Goal: Task Accomplishment & Management: Use online tool/utility

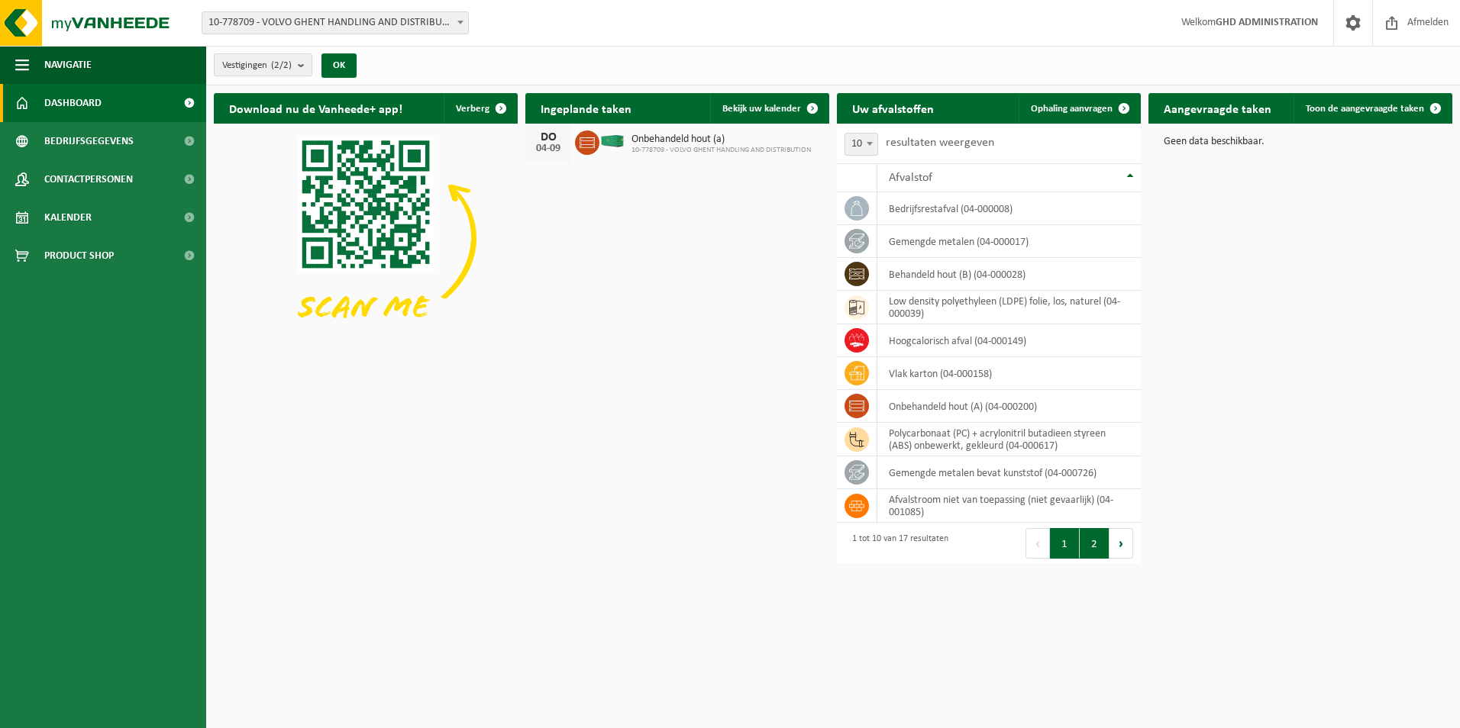
click at [1097, 547] on button "2" at bounding box center [1095, 543] width 30 height 31
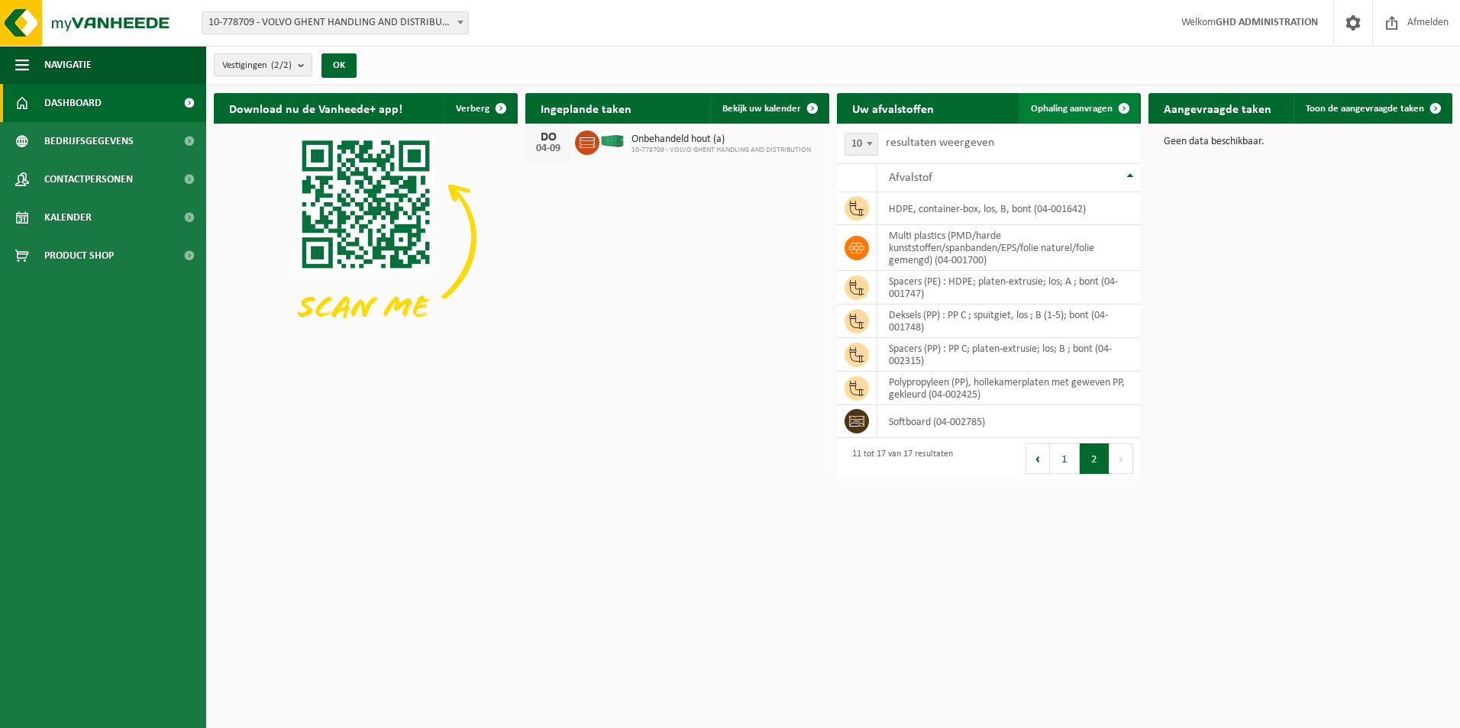
click at [1052, 114] on link "Ophaling aanvragen" at bounding box center [1079, 108] width 121 height 31
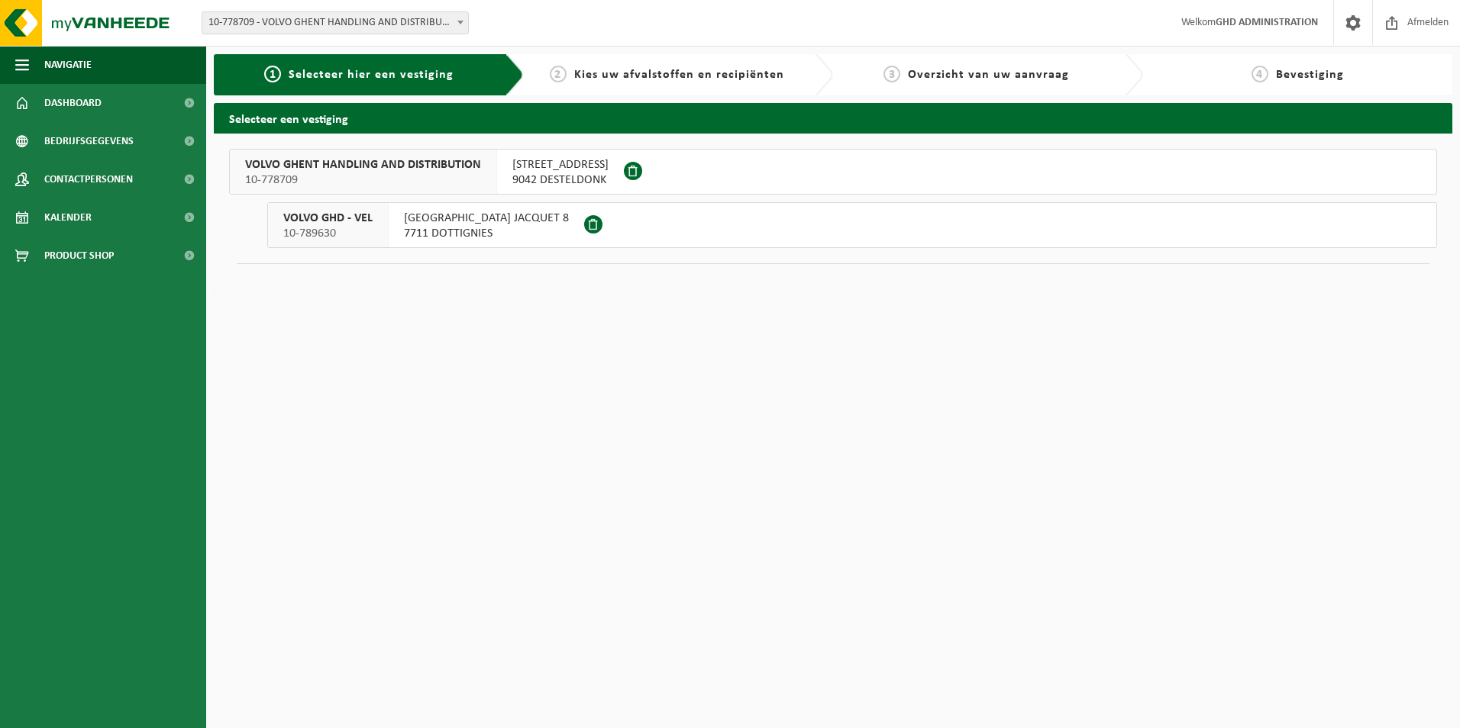
click at [559, 170] on span "SKALDENSTRAAT 102" at bounding box center [560, 164] width 96 height 15
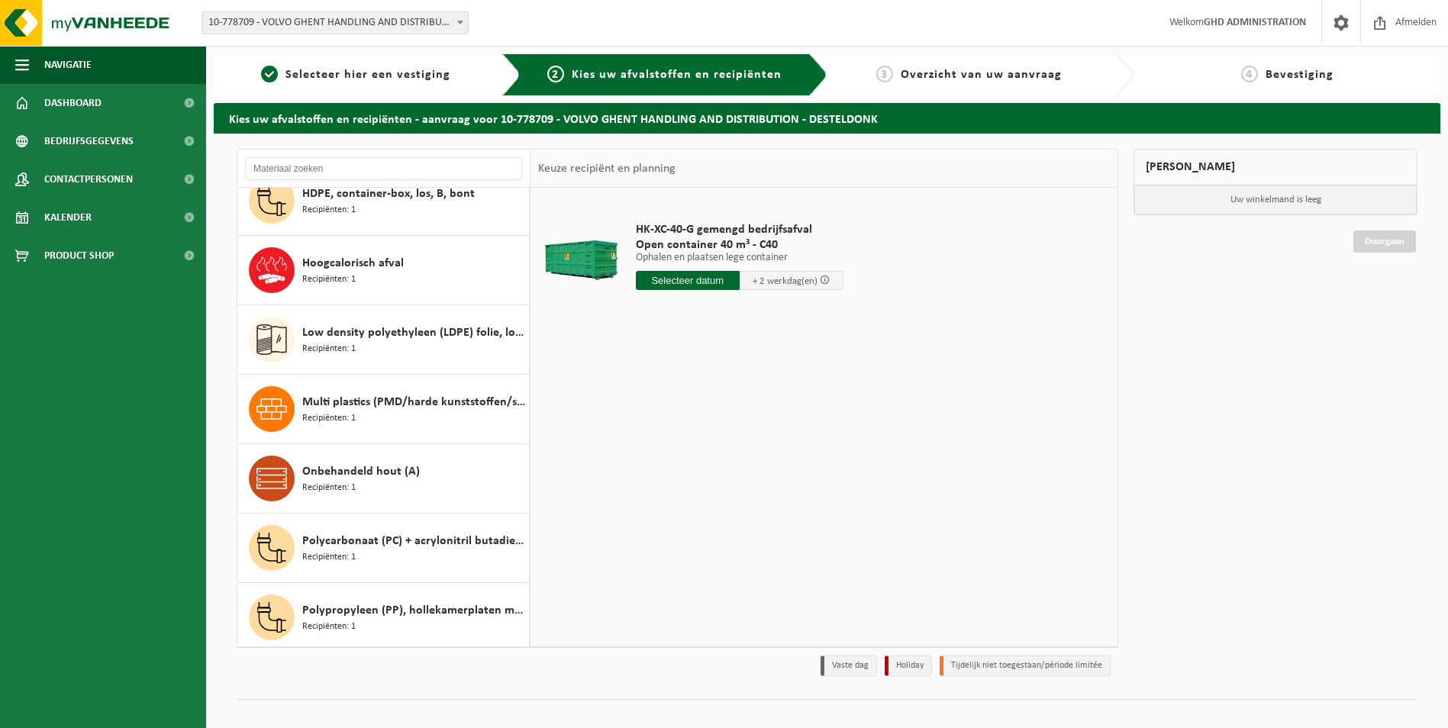
scroll to position [382, 0]
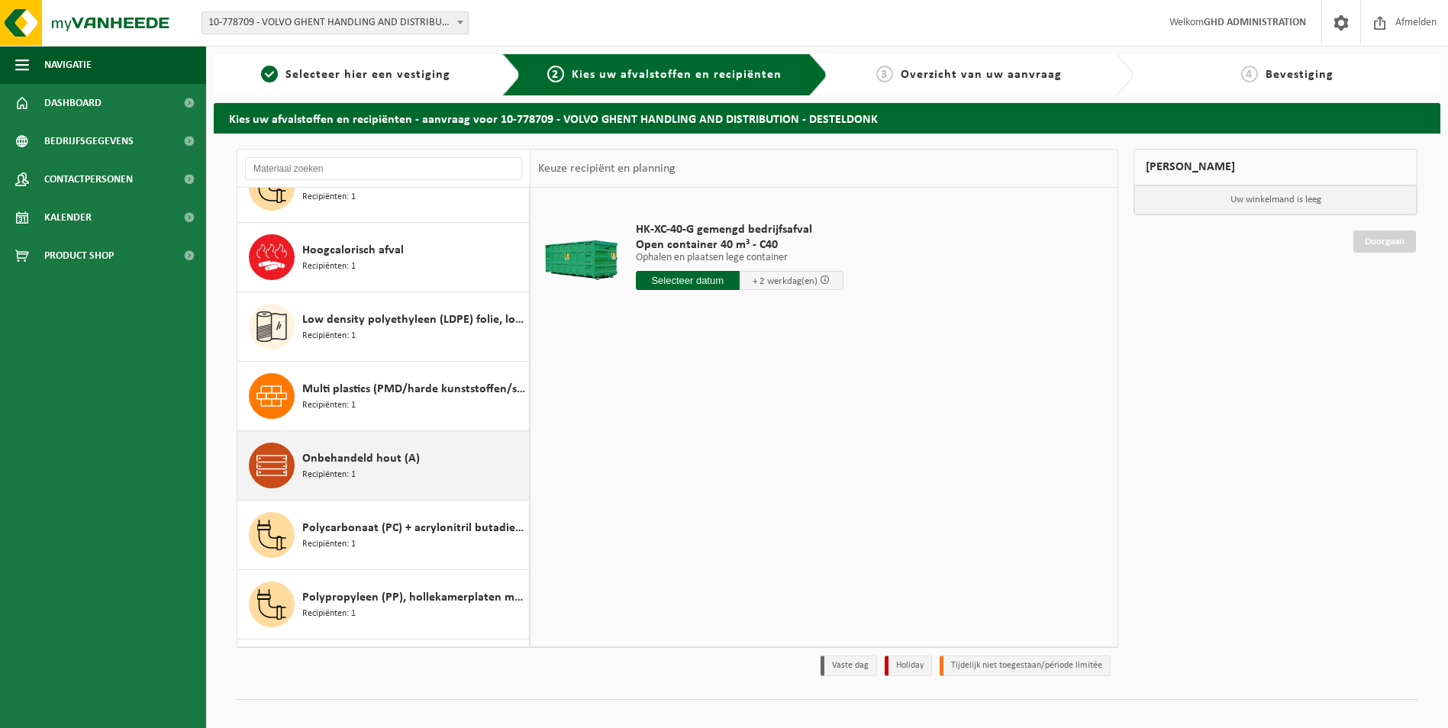
click at [400, 466] on span "Onbehandeld hout (A)" at bounding box center [361, 459] width 118 height 18
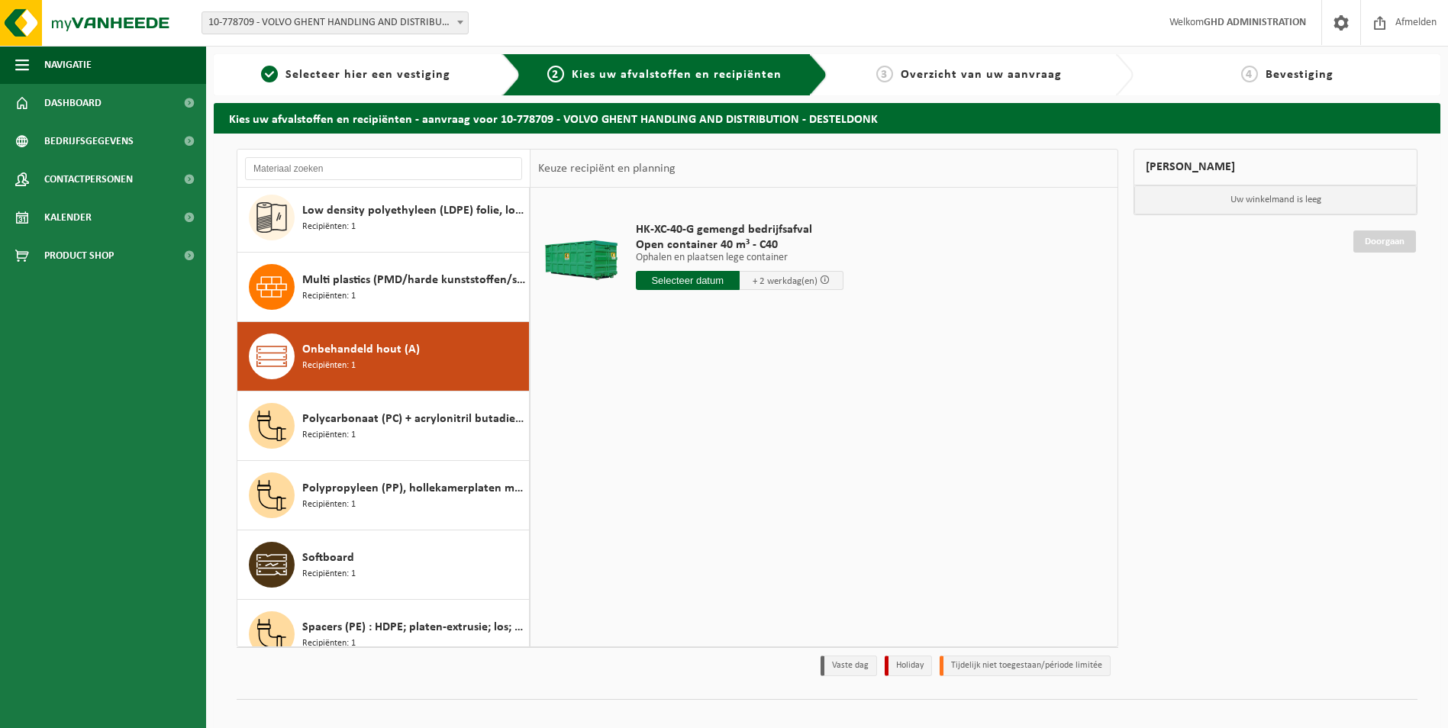
scroll to position [625, 0]
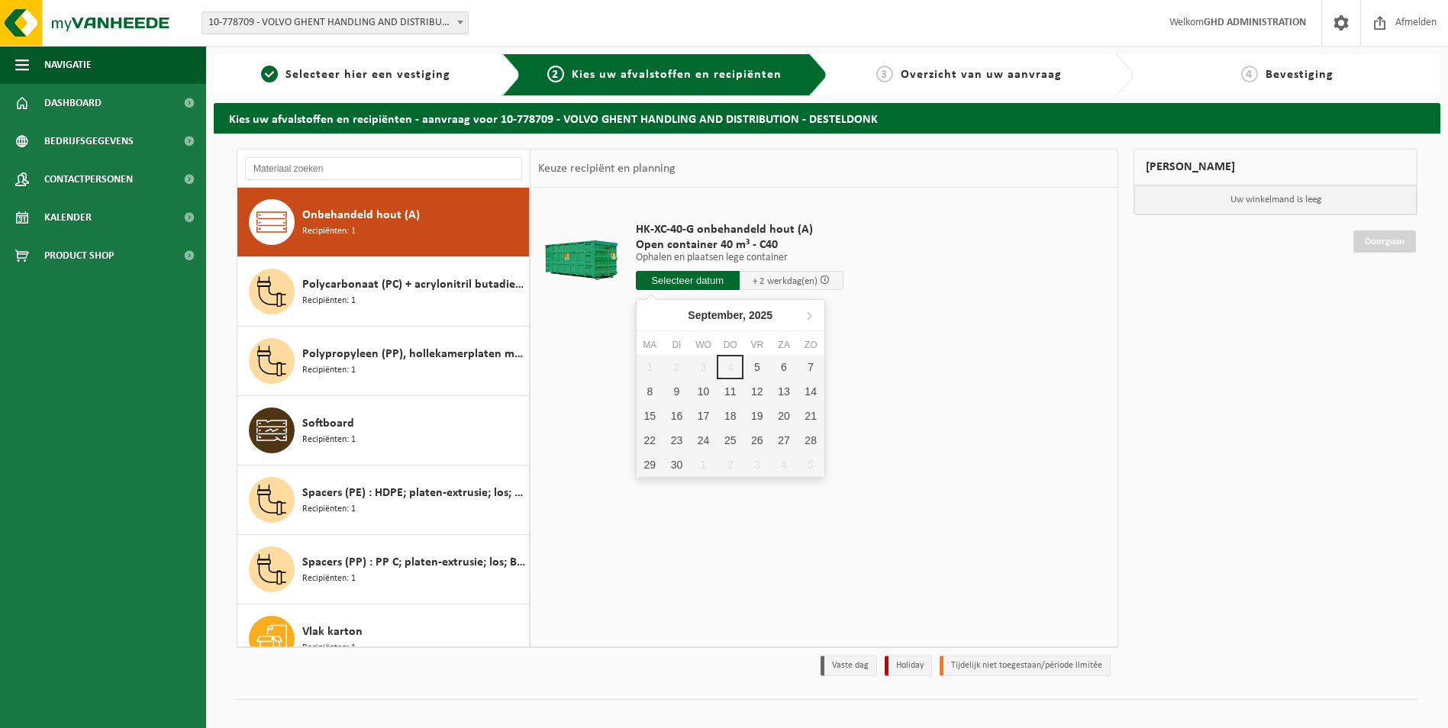
click at [674, 283] on input "text" at bounding box center [688, 280] width 104 height 19
click at [752, 360] on div "5" at bounding box center [757, 367] width 27 height 24
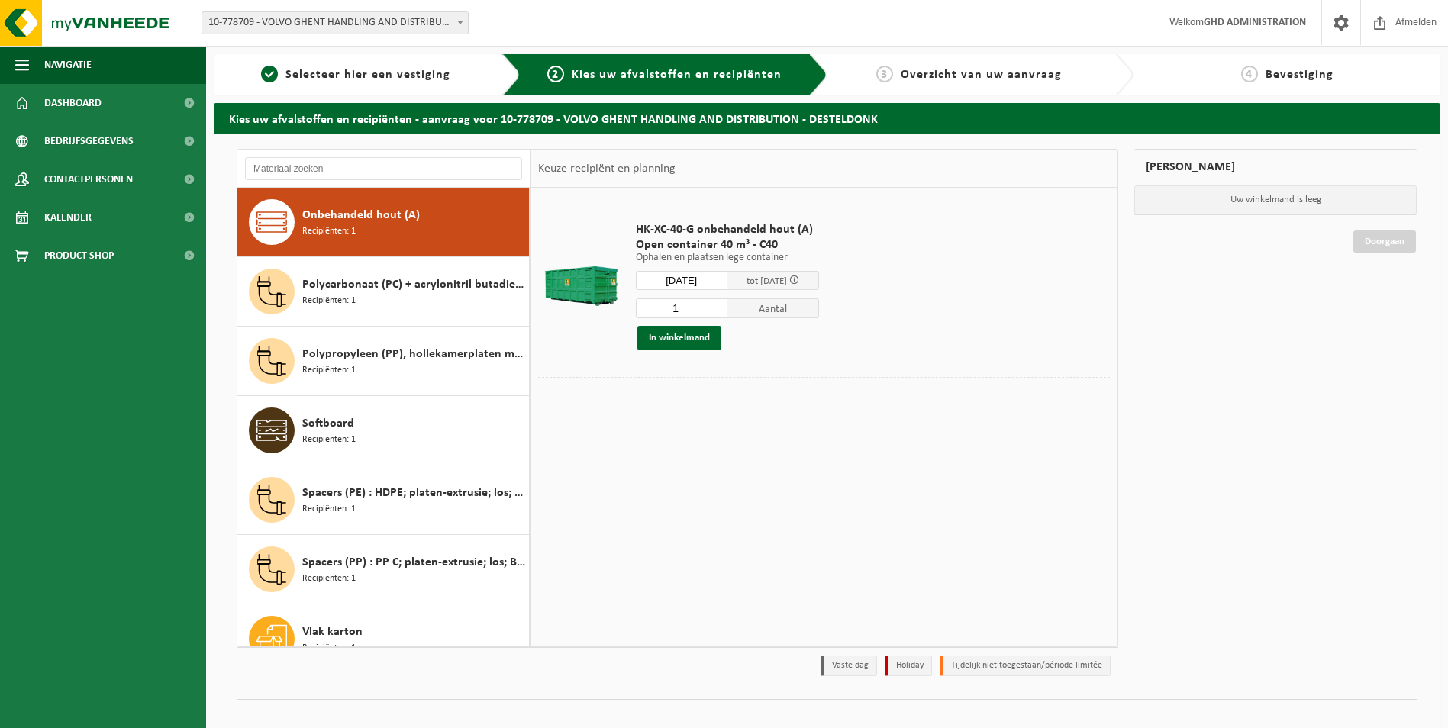
type input "Van 2025-09-05"
click at [689, 341] on button "In winkelmand" at bounding box center [680, 338] width 84 height 24
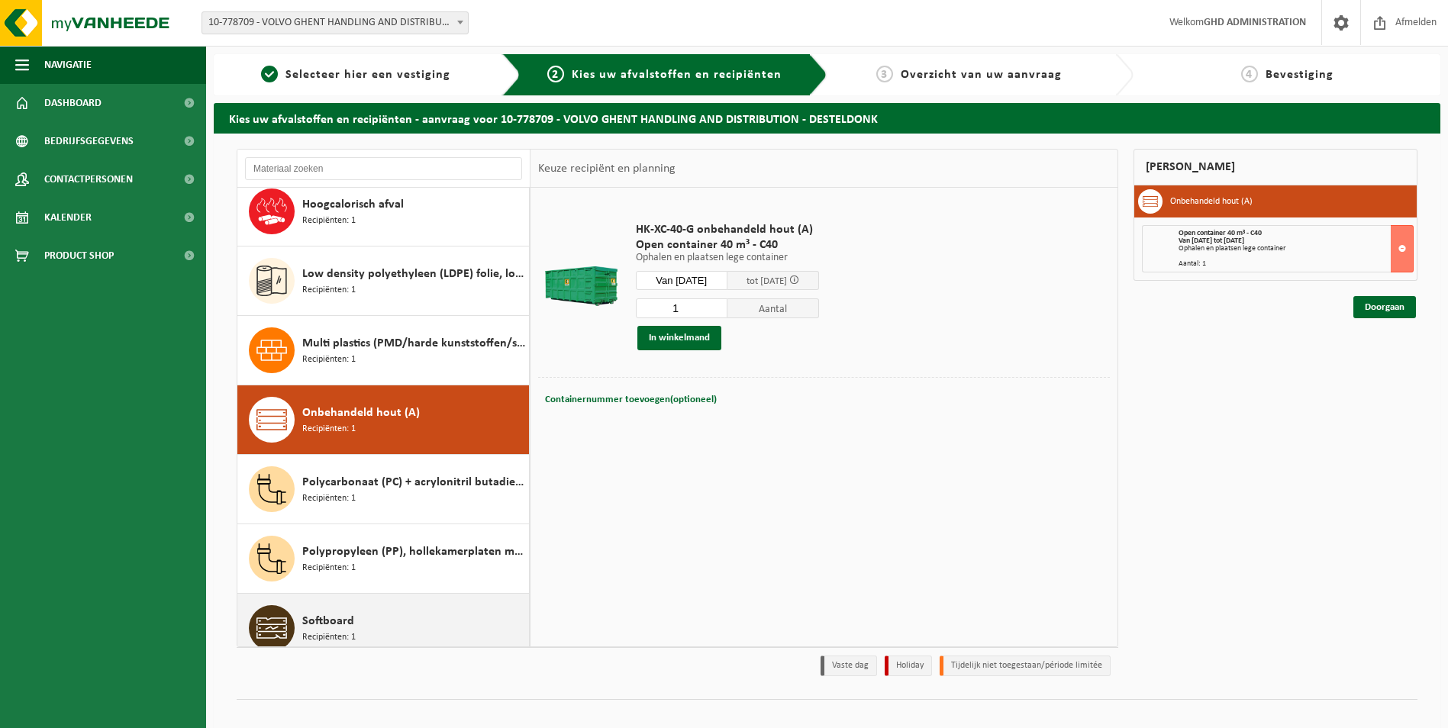
scroll to position [423, 0]
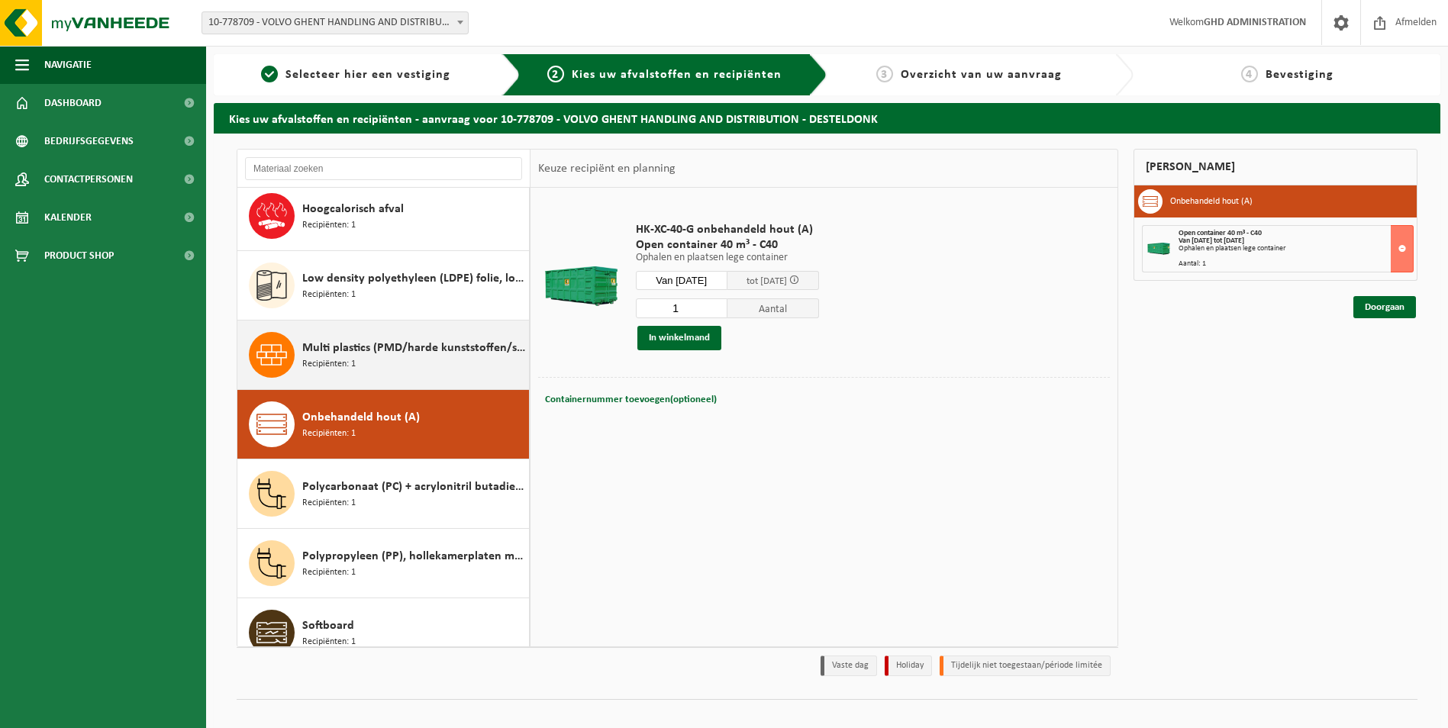
click at [426, 360] on div "Multi plastics (PMD/harde kunststoffen/spanbanden/EPS/folie naturel/folie gemen…" at bounding box center [413, 355] width 223 height 46
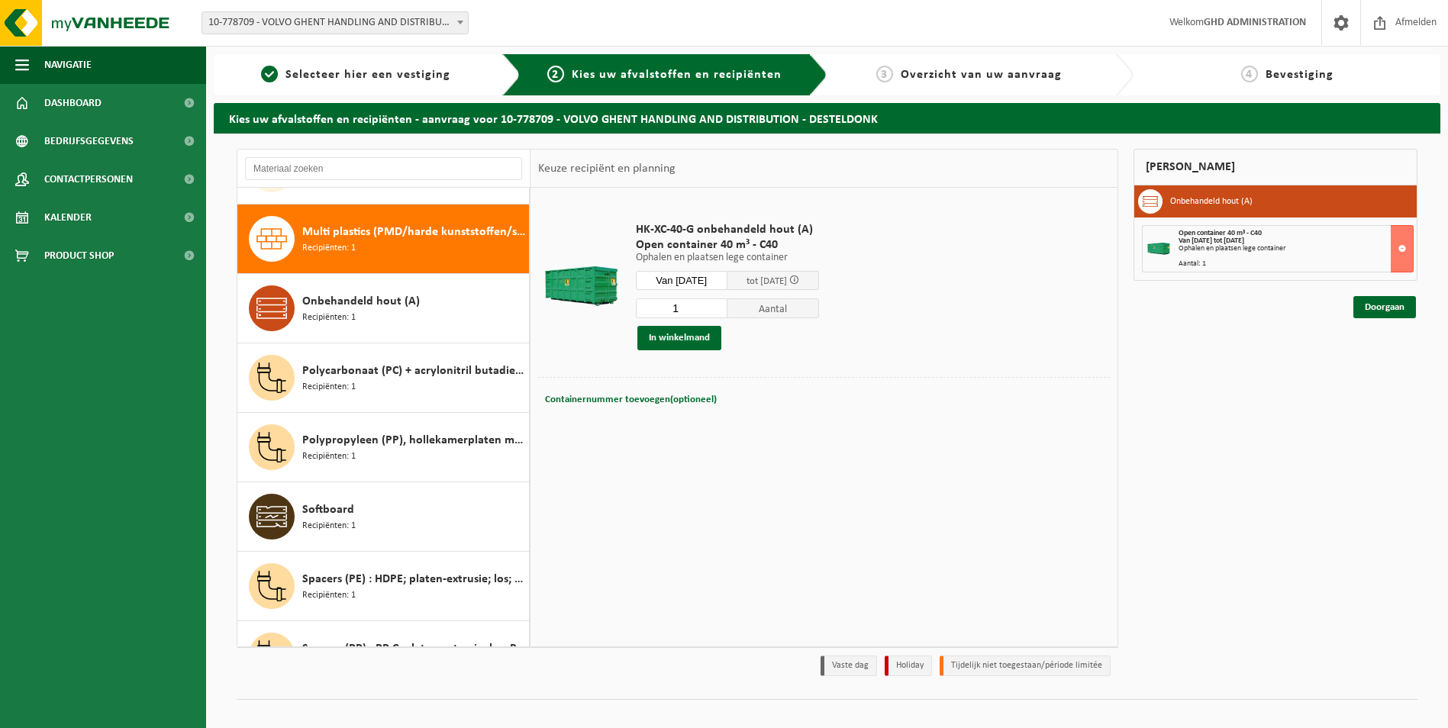
scroll to position [556, 0]
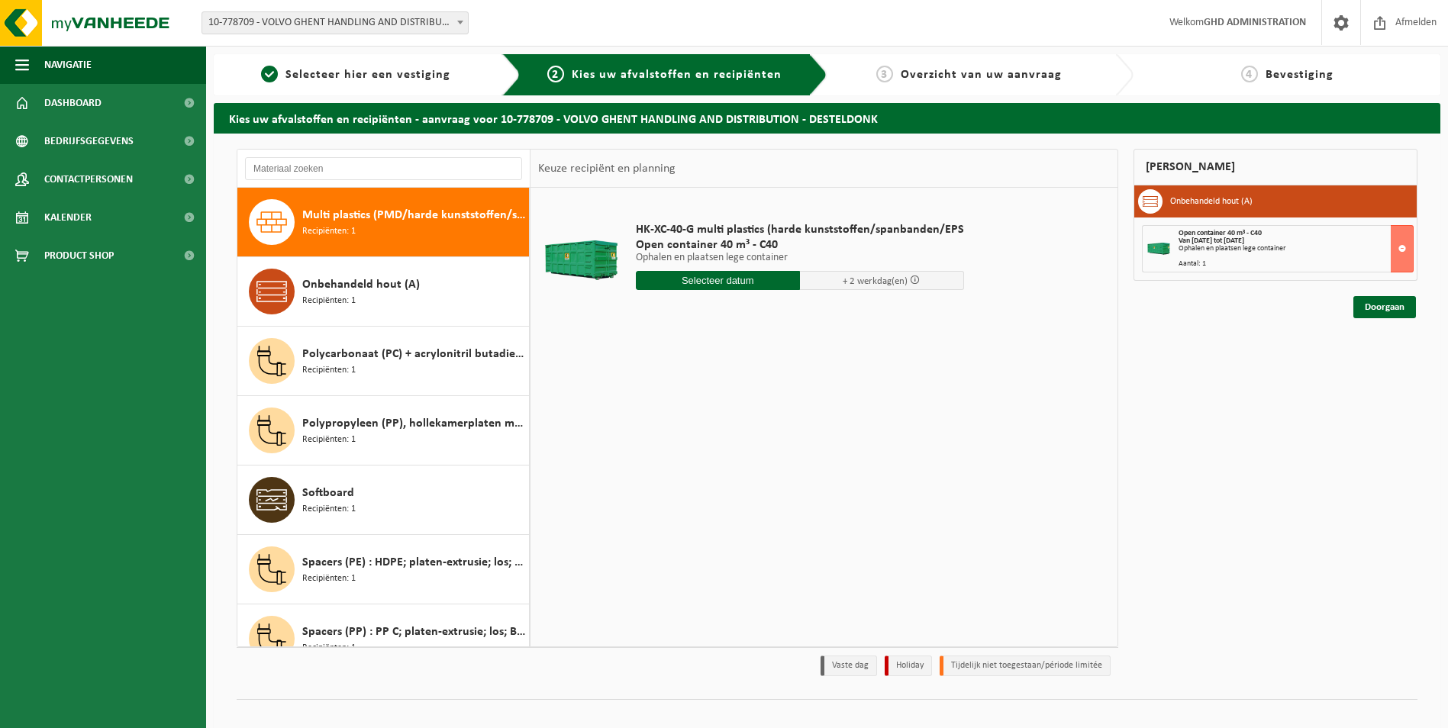
click at [706, 281] on input "text" at bounding box center [718, 280] width 164 height 19
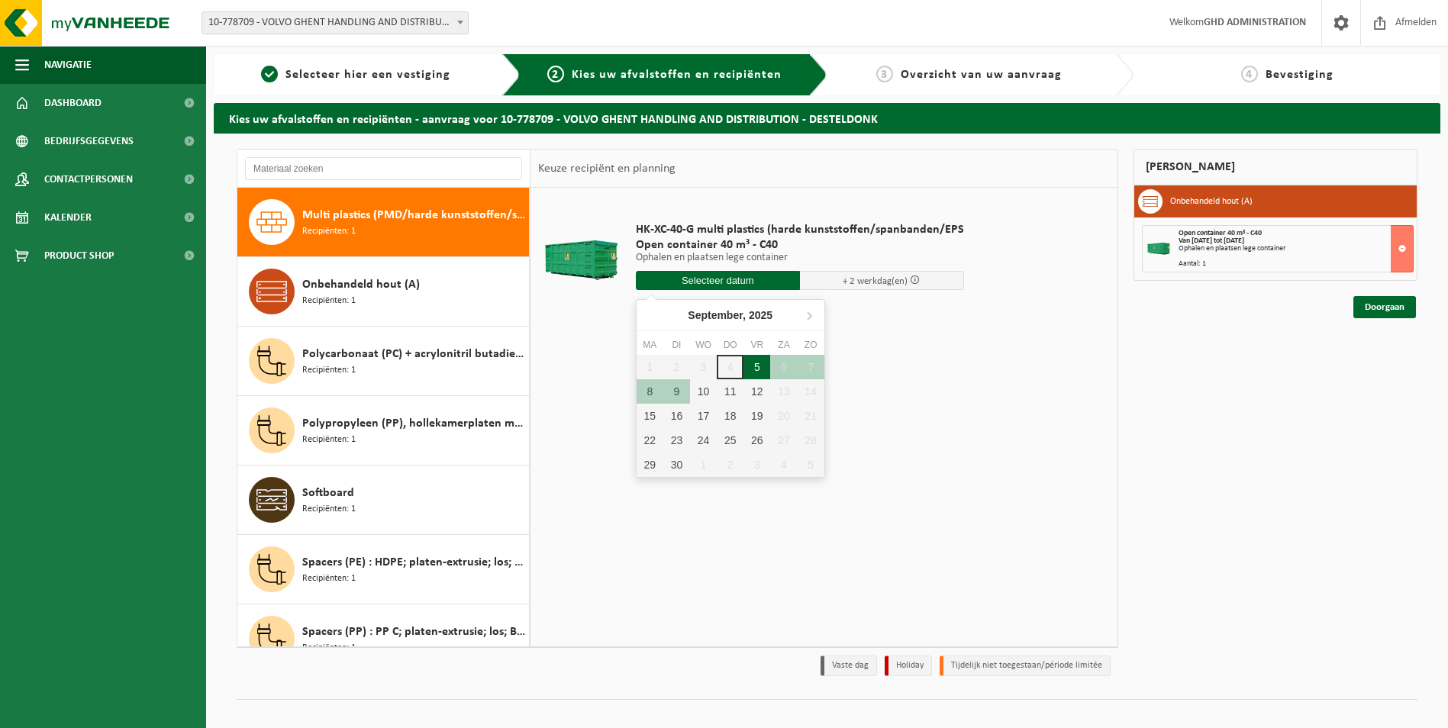
click at [761, 366] on div "5" at bounding box center [757, 367] width 27 height 24
type input "Van 2025-09-05"
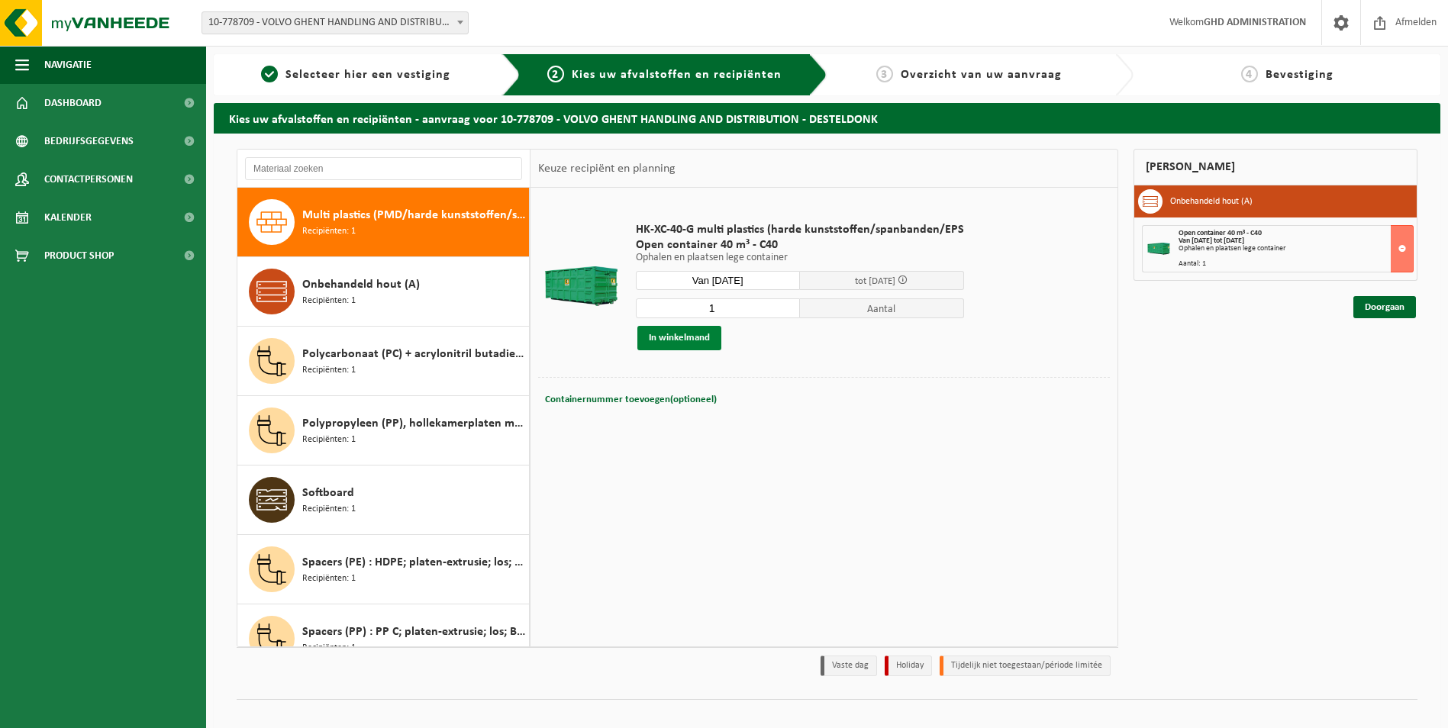
click at [683, 337] on button "In winkelmand" at bounding box center [680, 338] width 84 height 24
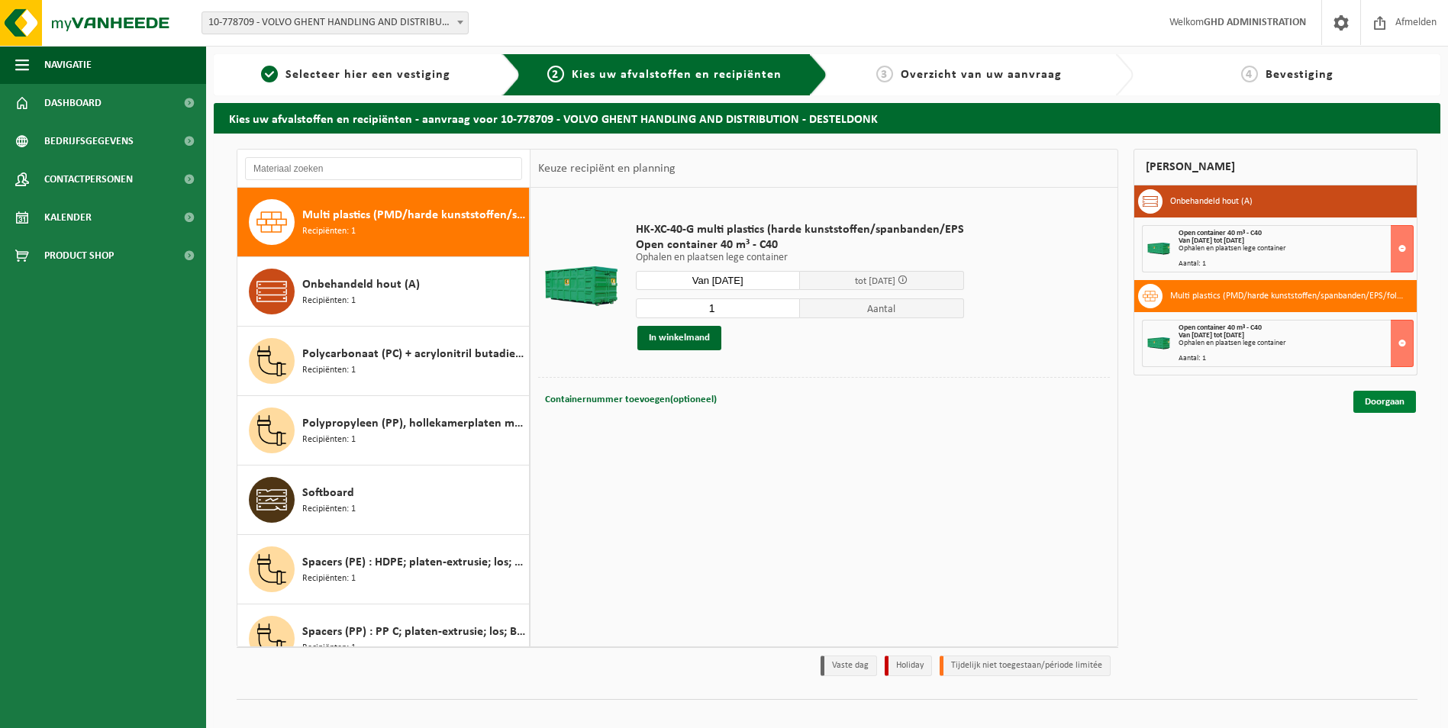
click at [1374, 395] on link "Doorgaan" at bounding box center [1385, 402] width 63 height 22
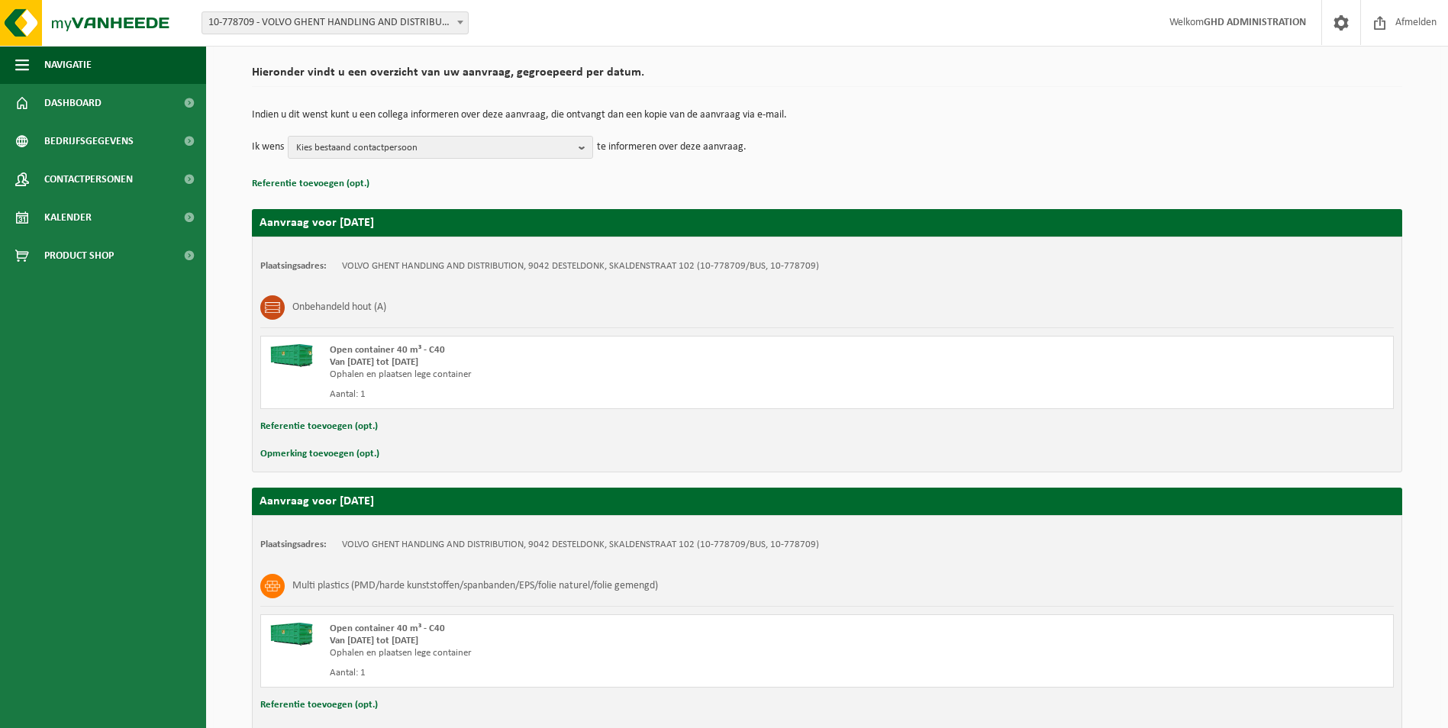
scroll to position [205, 0]
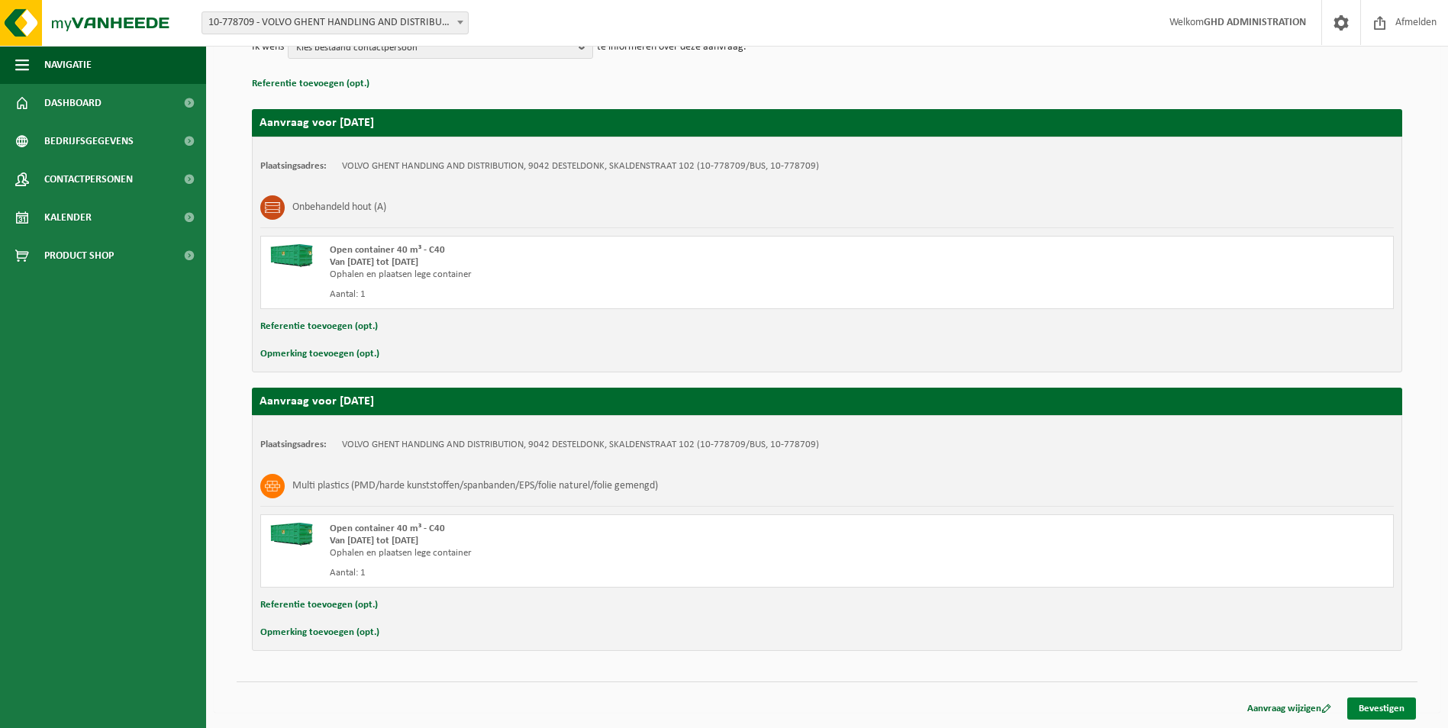
click at [1369, 706] on link "Bevestigen" at bounding box center [1382, 709] width 69 height 22
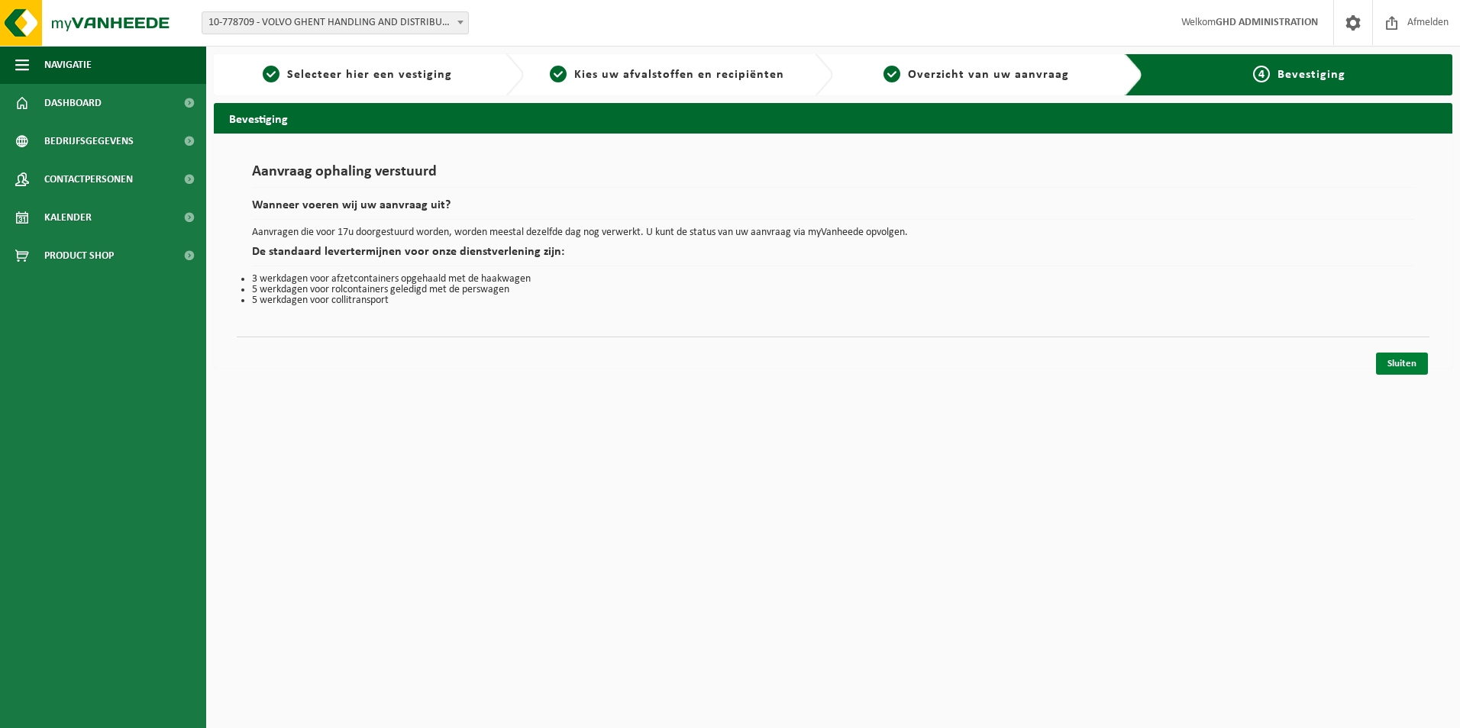
click at [1412, 362] on link "Sluiten" at bounding box center [1402, 364] width 52 height 22
